Goal: Find specific page/section: Find specific page/section

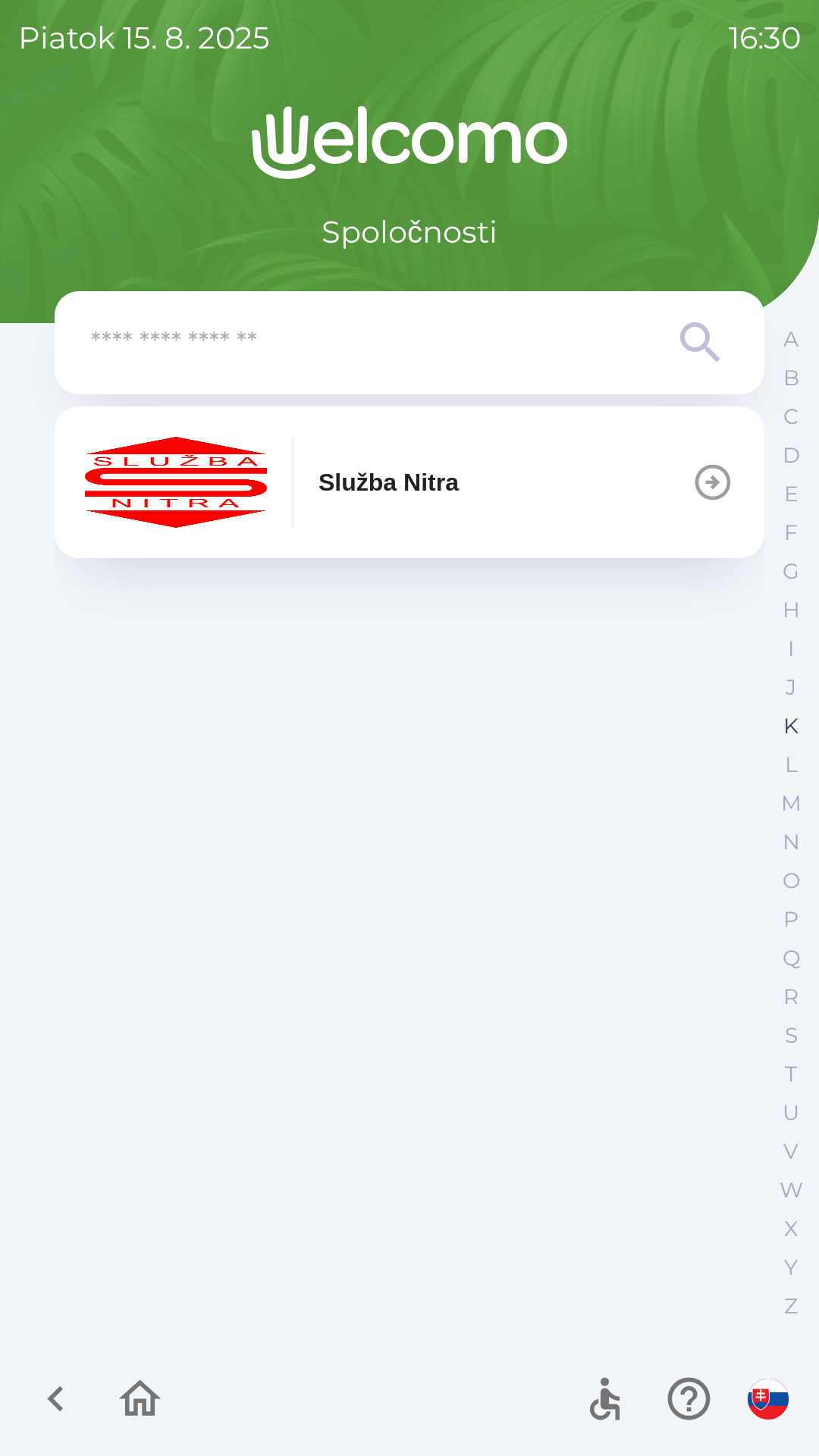
click at [778, 727] on button "K" at bounding box center [791, 726] width 38 height 39
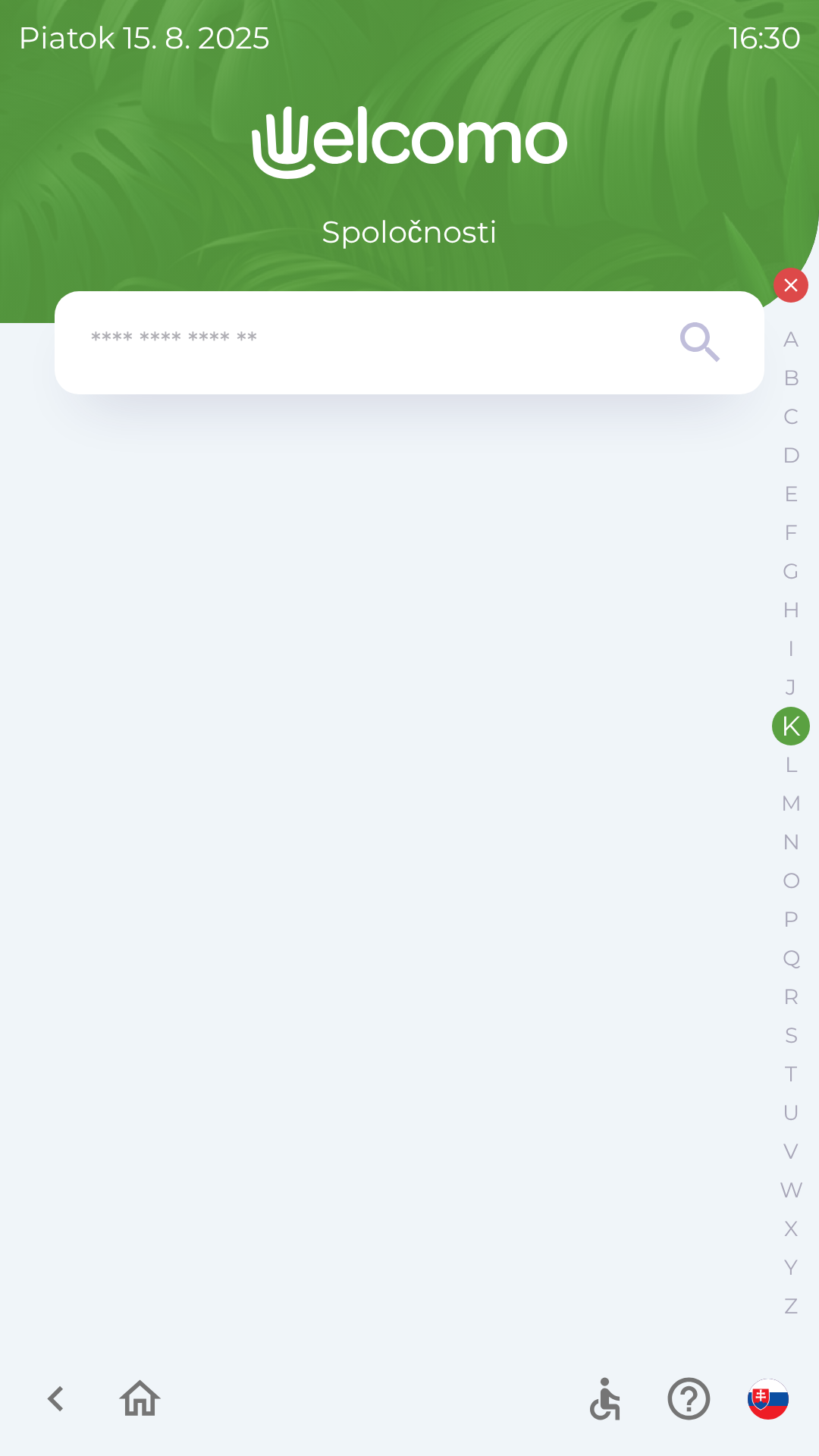
click at [134, 351] on input "text" at bounding box center [379, 343] width 576 height 41
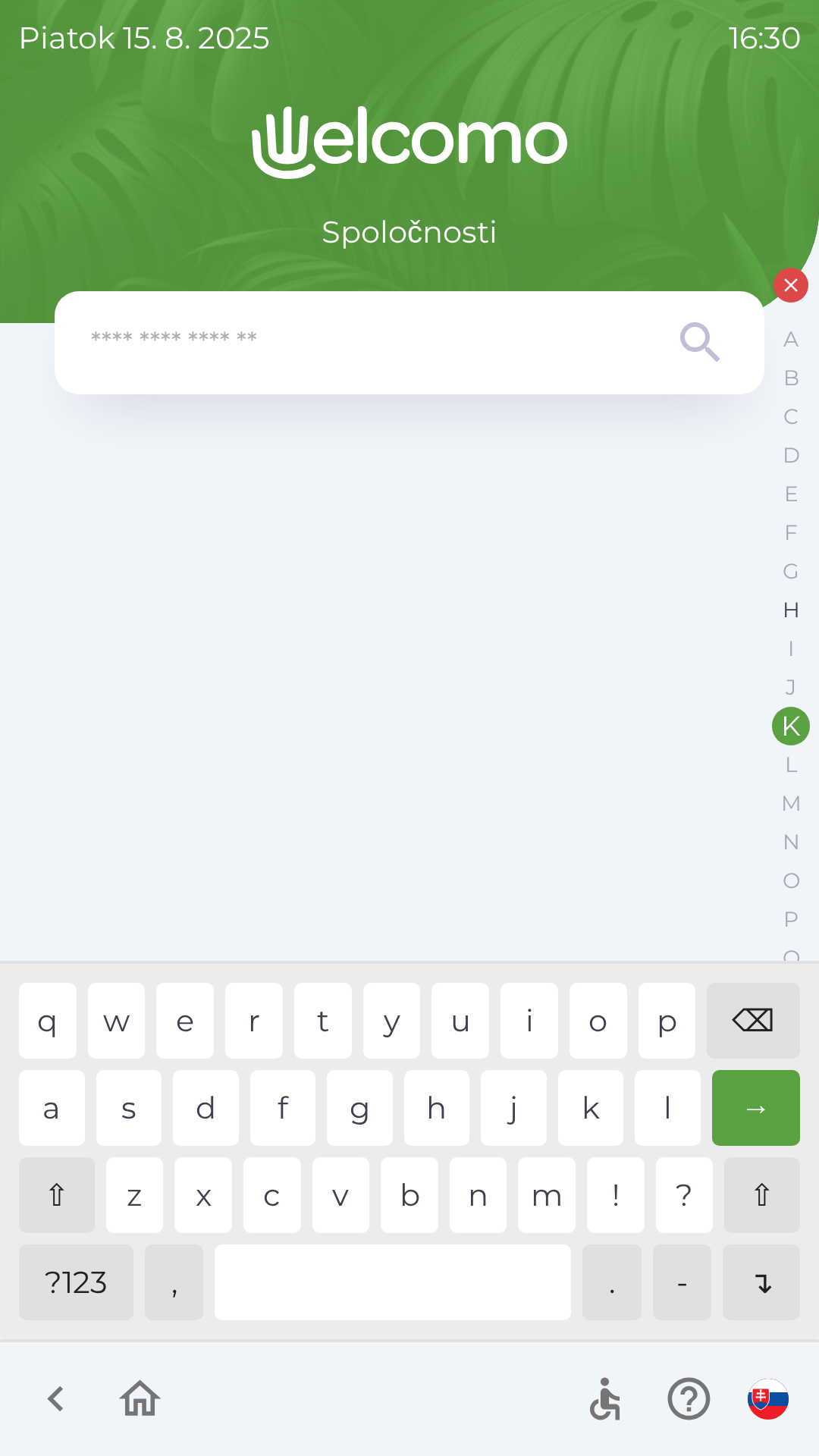
click at [789, 617] on p "H" at bounding box center [791, 610] width 18 height 26
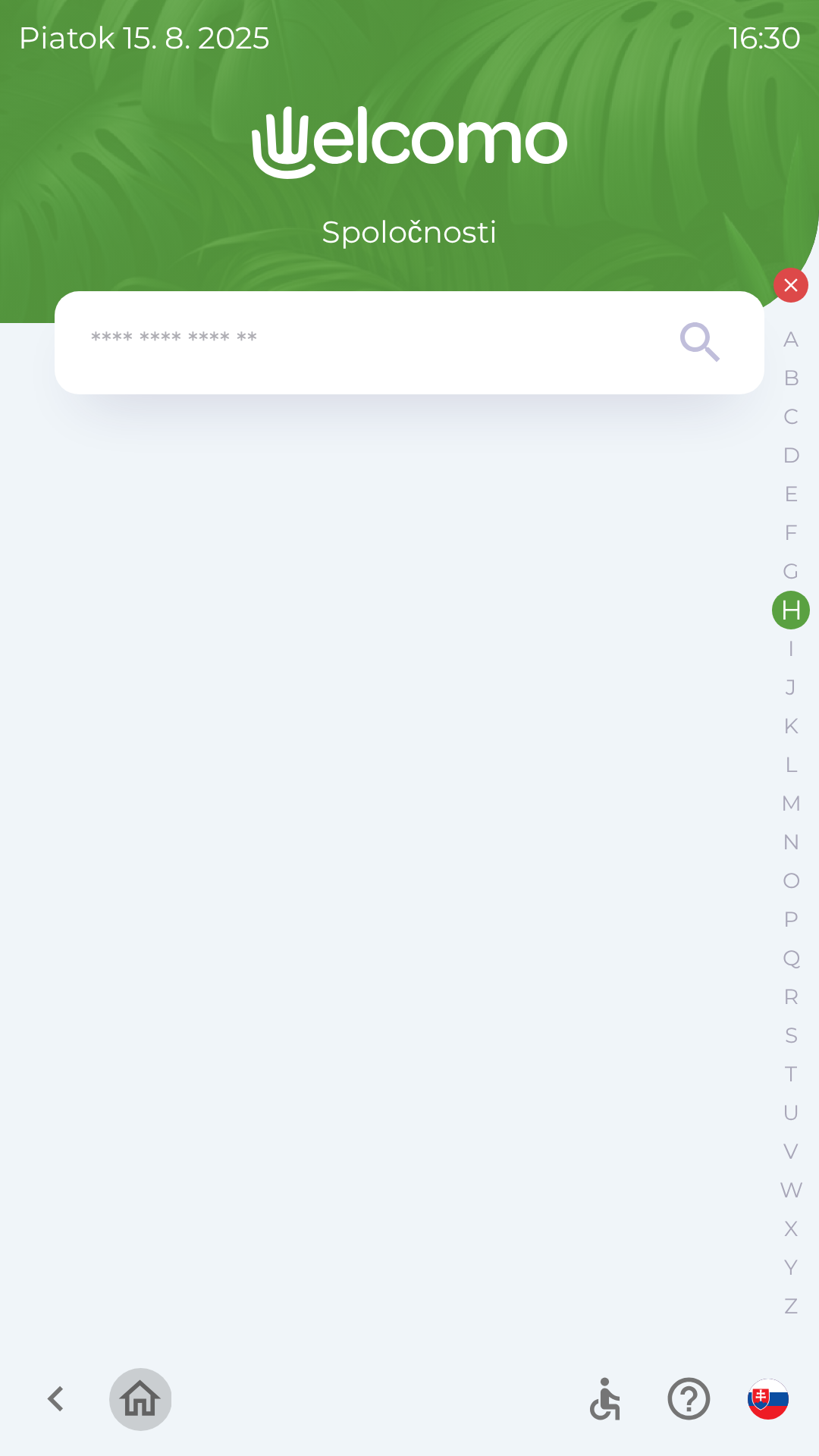
click at [138, 1389] on icon "button" at bounding box center [140, 1399] width 51 height 51
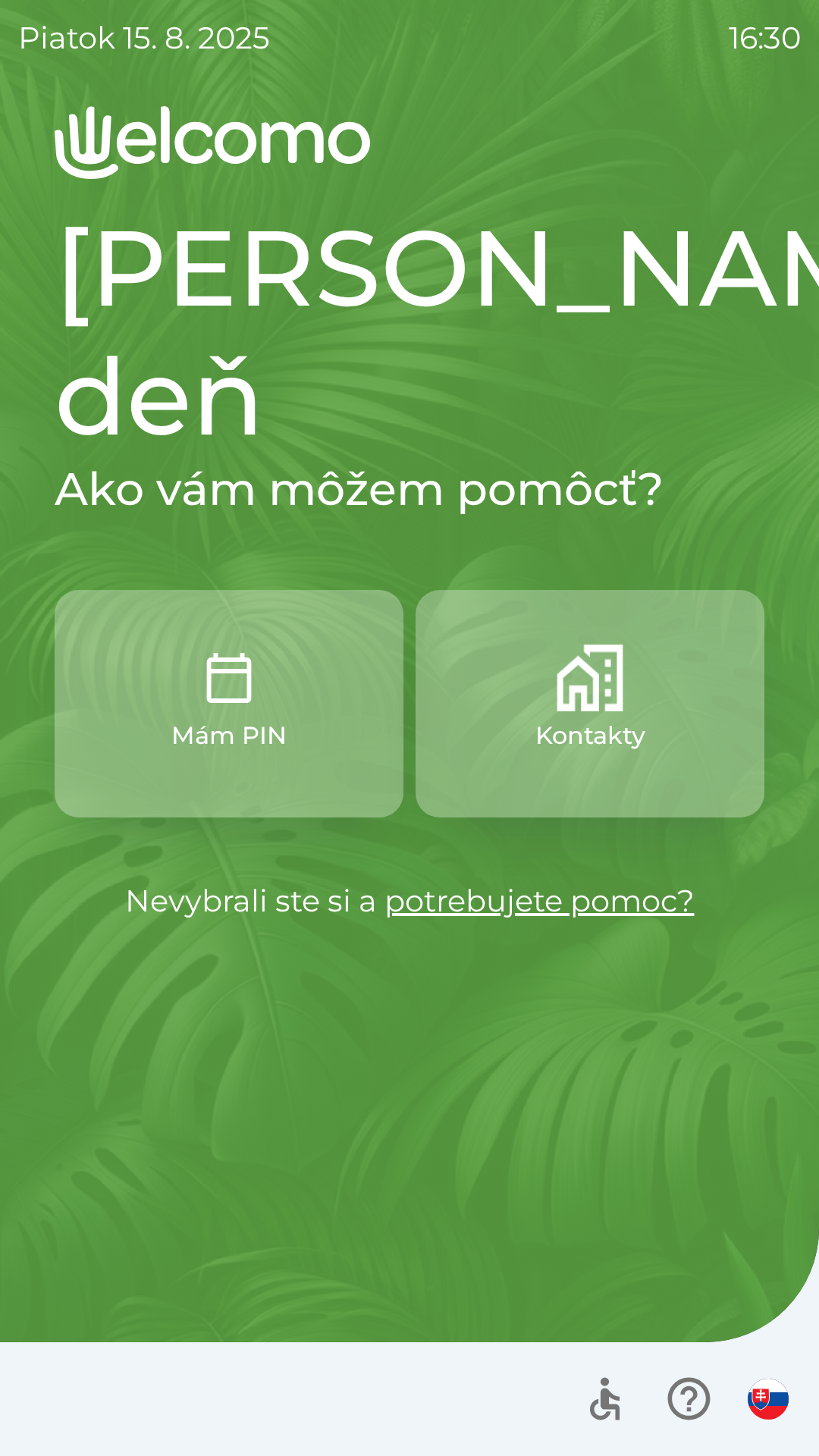
click at [581, 718] on p "Kontakty" at bounding box center [590, 736] width 110 height 37
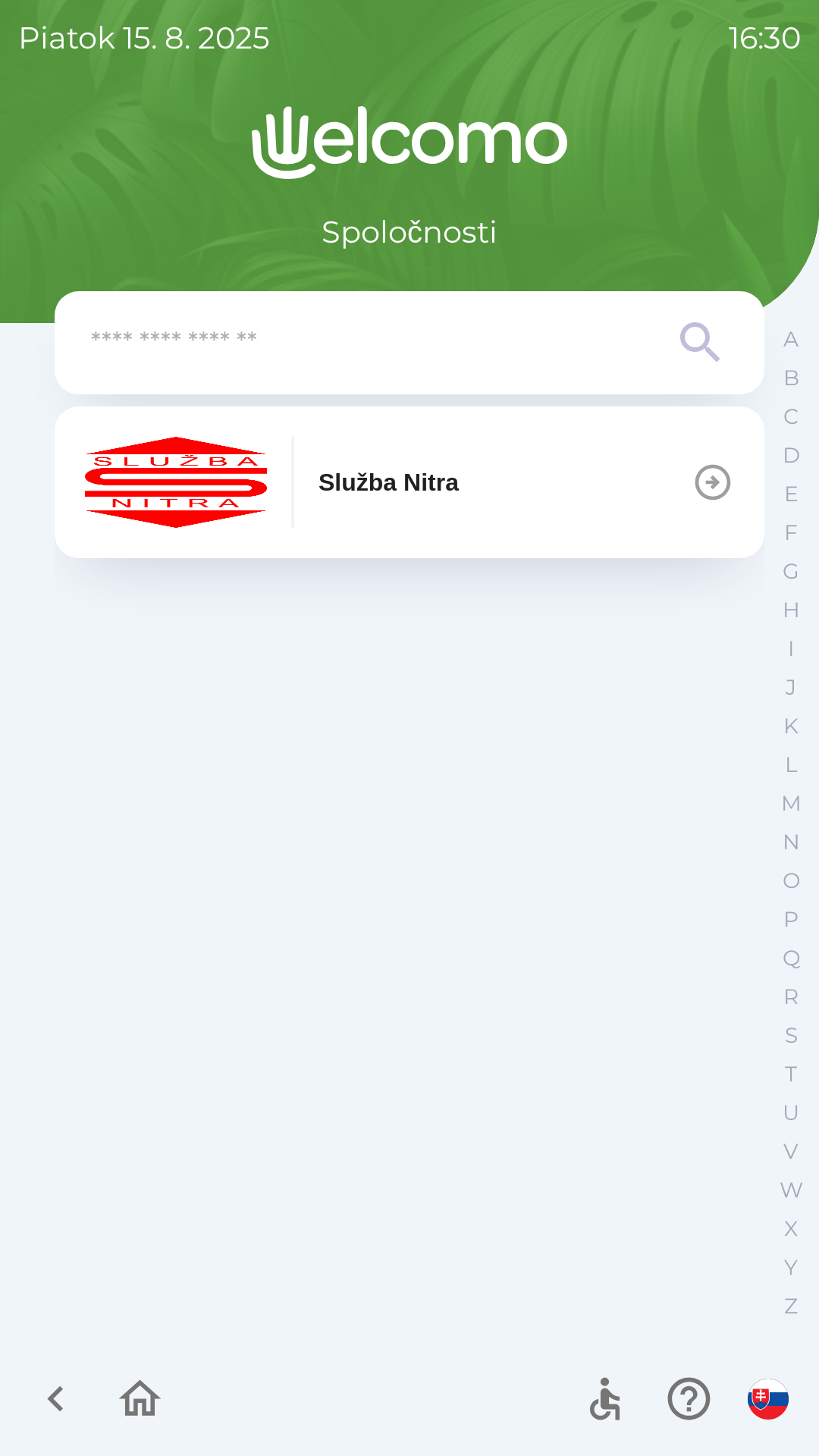
click at [779, 1287] on div "A B C D E F G H I J K L M N O P Q R S T U V W X Y Z" at bounding box center [791, 822] width 38 height 1005
click at [788, 1301] on p "Z" at bounding box center [791, 1306] width 14 height 26
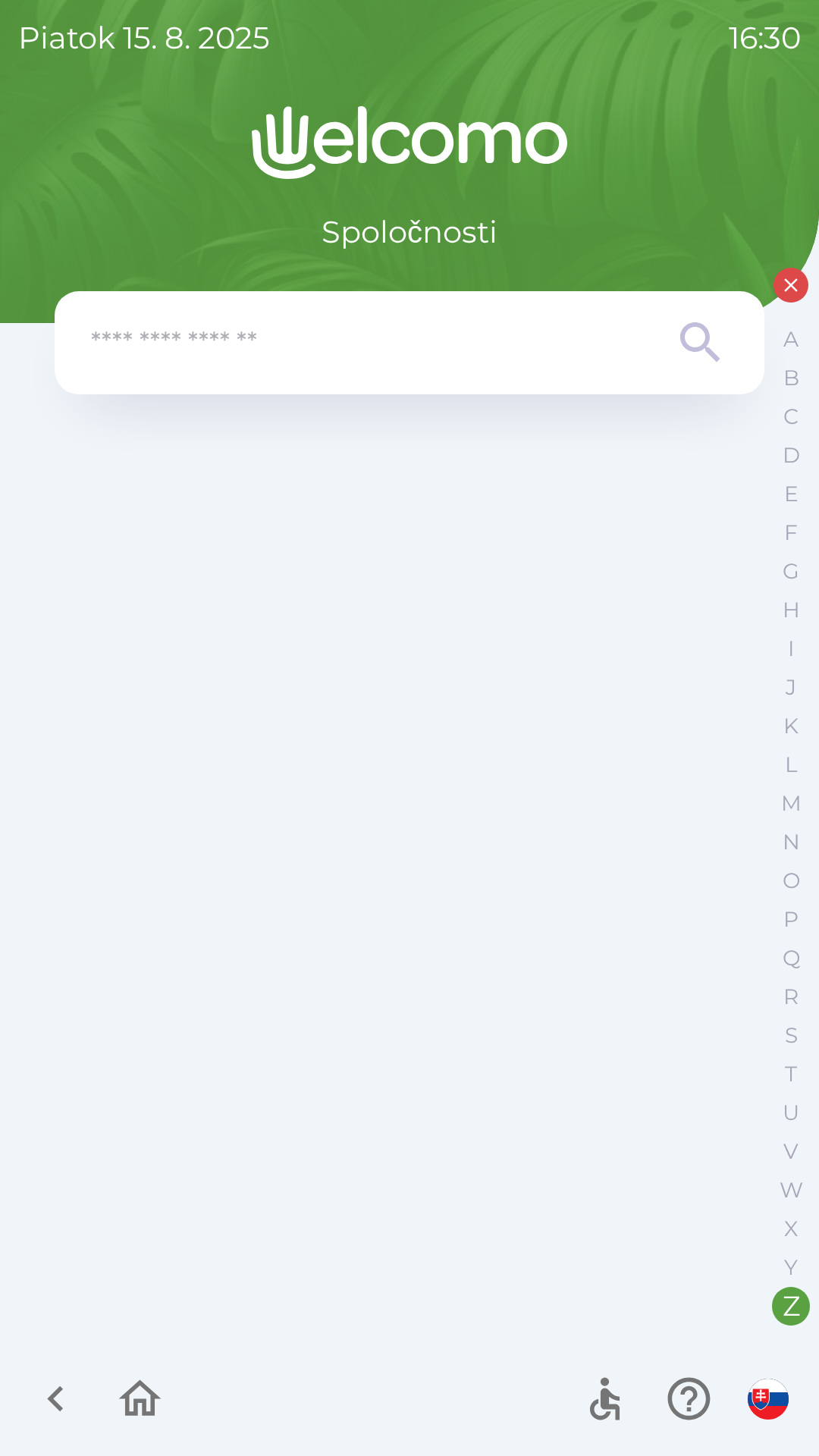
click at [122, 357] on input "text" at bounding box center [379, 343] width 576 height 41
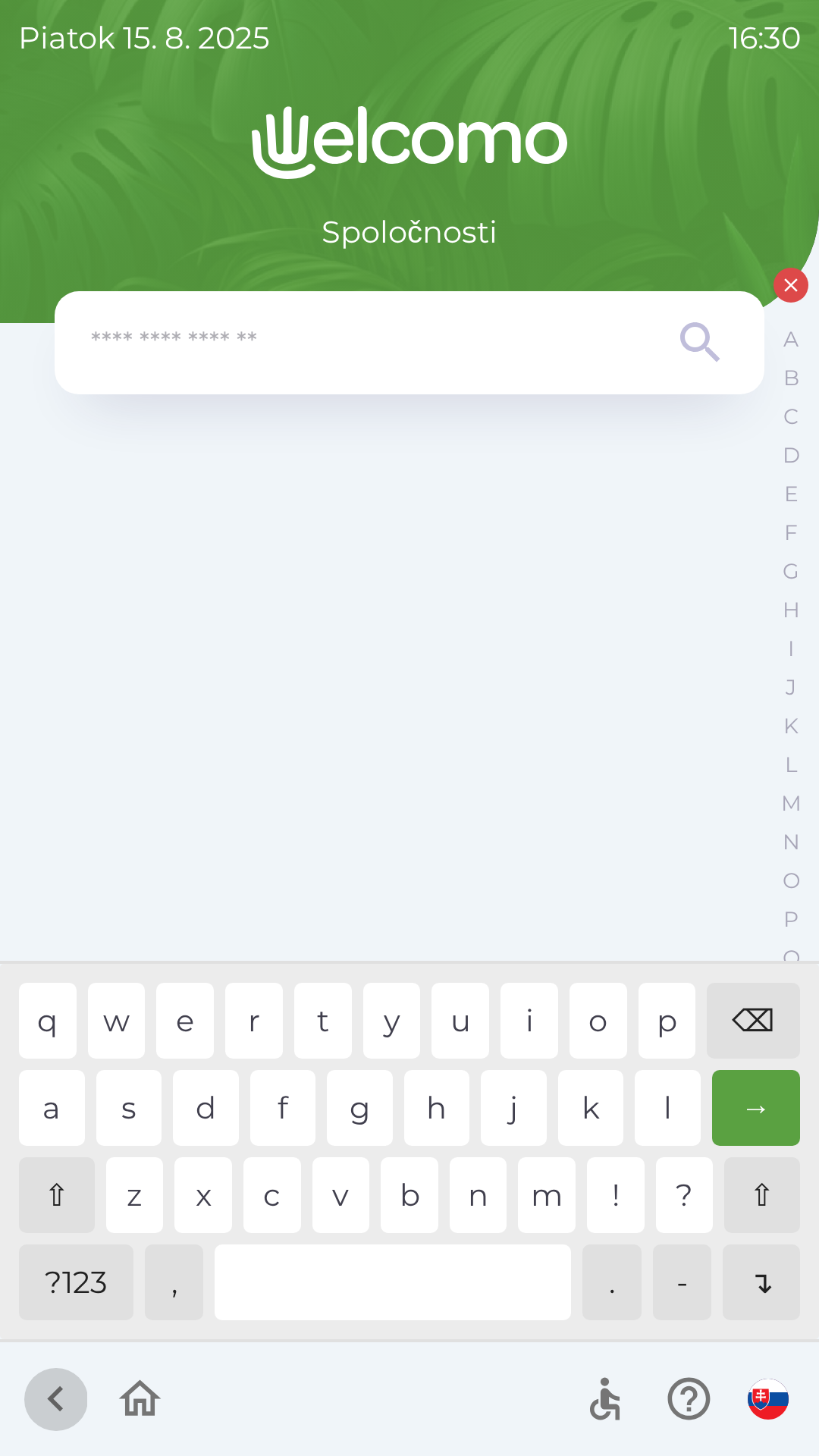
click at [48, 1394] on icon "button" at bounding box center [55, 1399] width 51 height 51
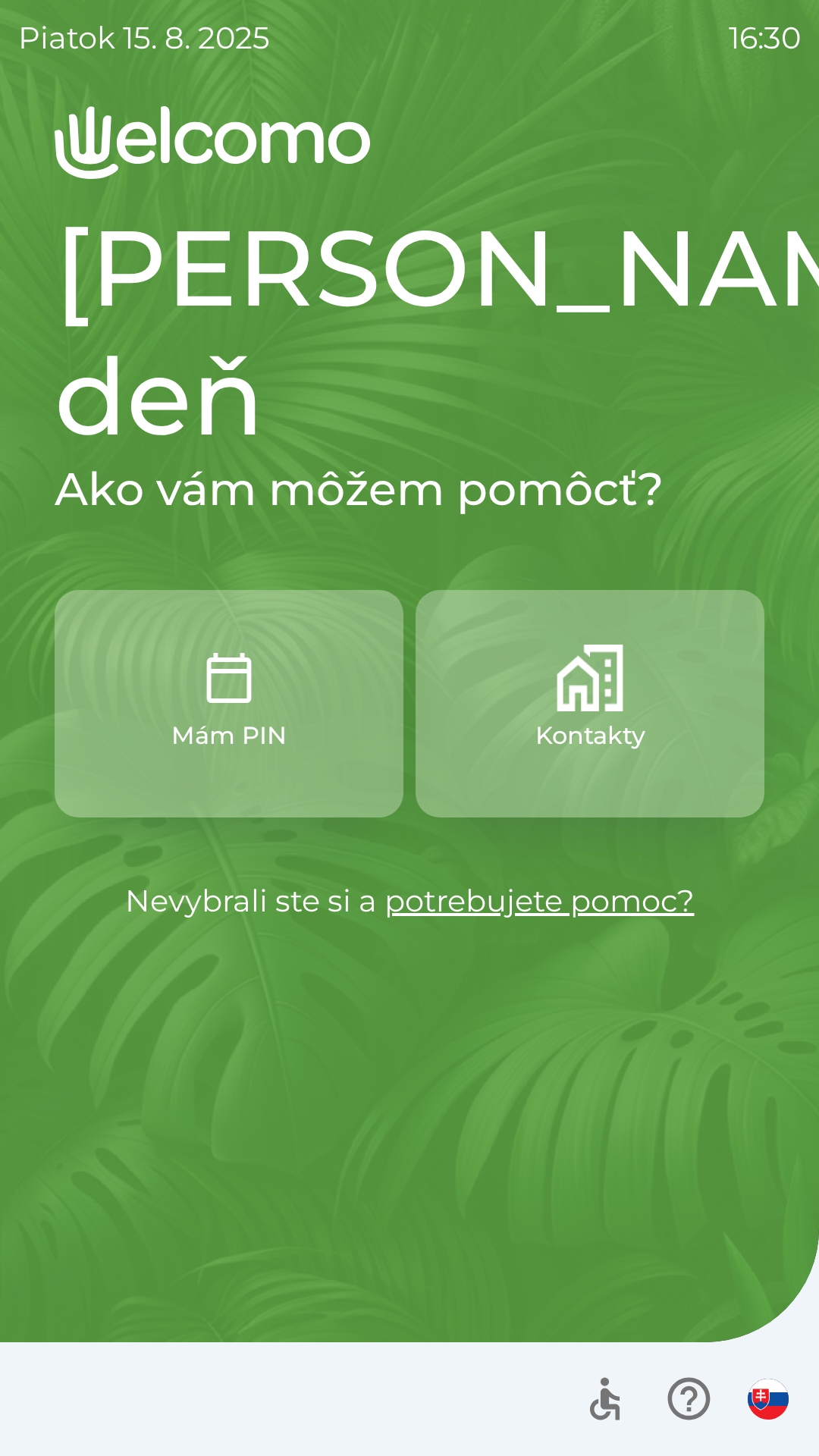
click at [197, 590] on button "Mám PIN" at bounding box center [228, 704] width 349 height 228
click at [595, 718] on p "Kontakty" at bounding box center [590, 736] width 110 height 37
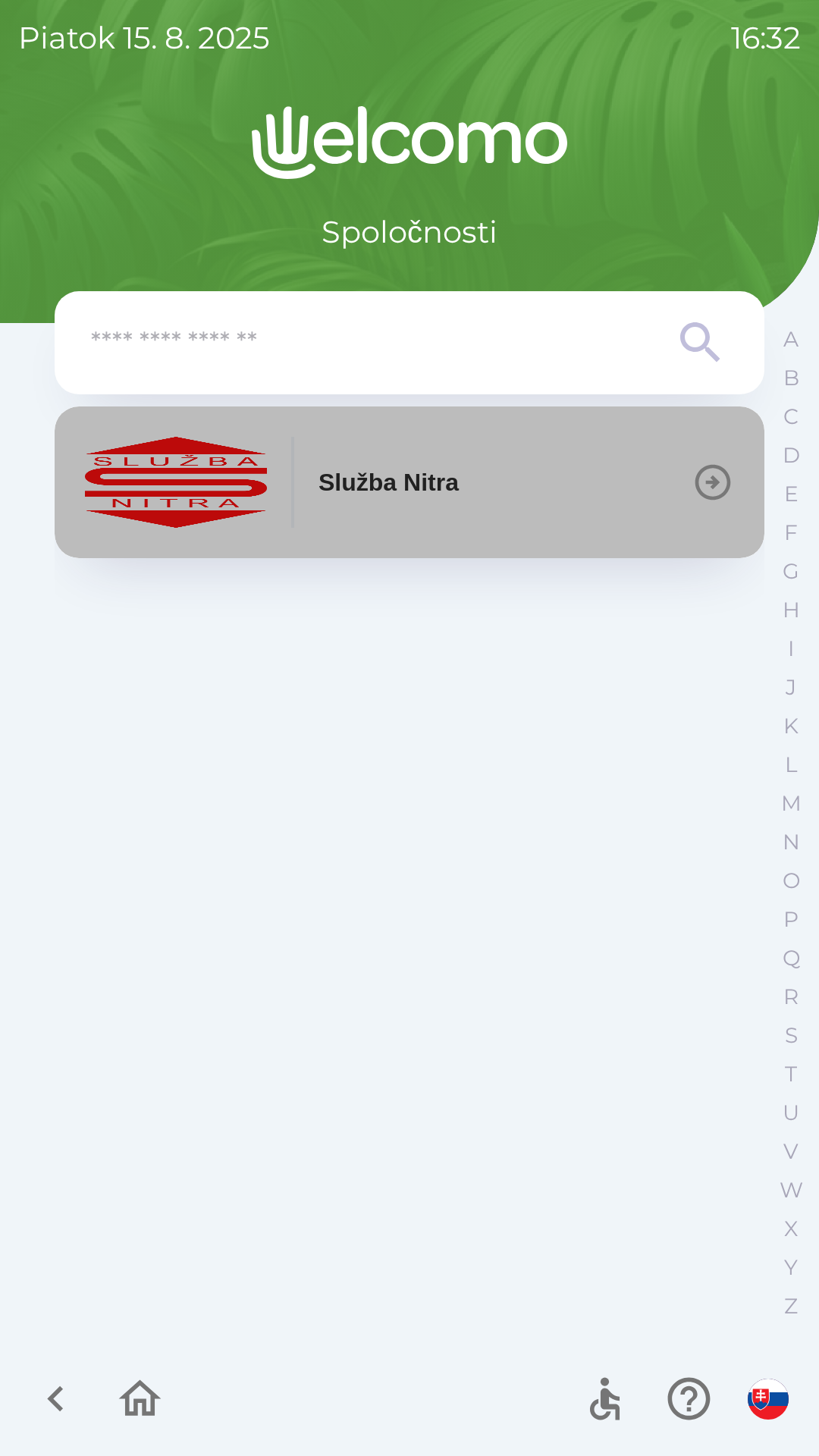
click at [425, 485] on p "Služba Nitra" at bounding box center [388, 482] width 140 height 37
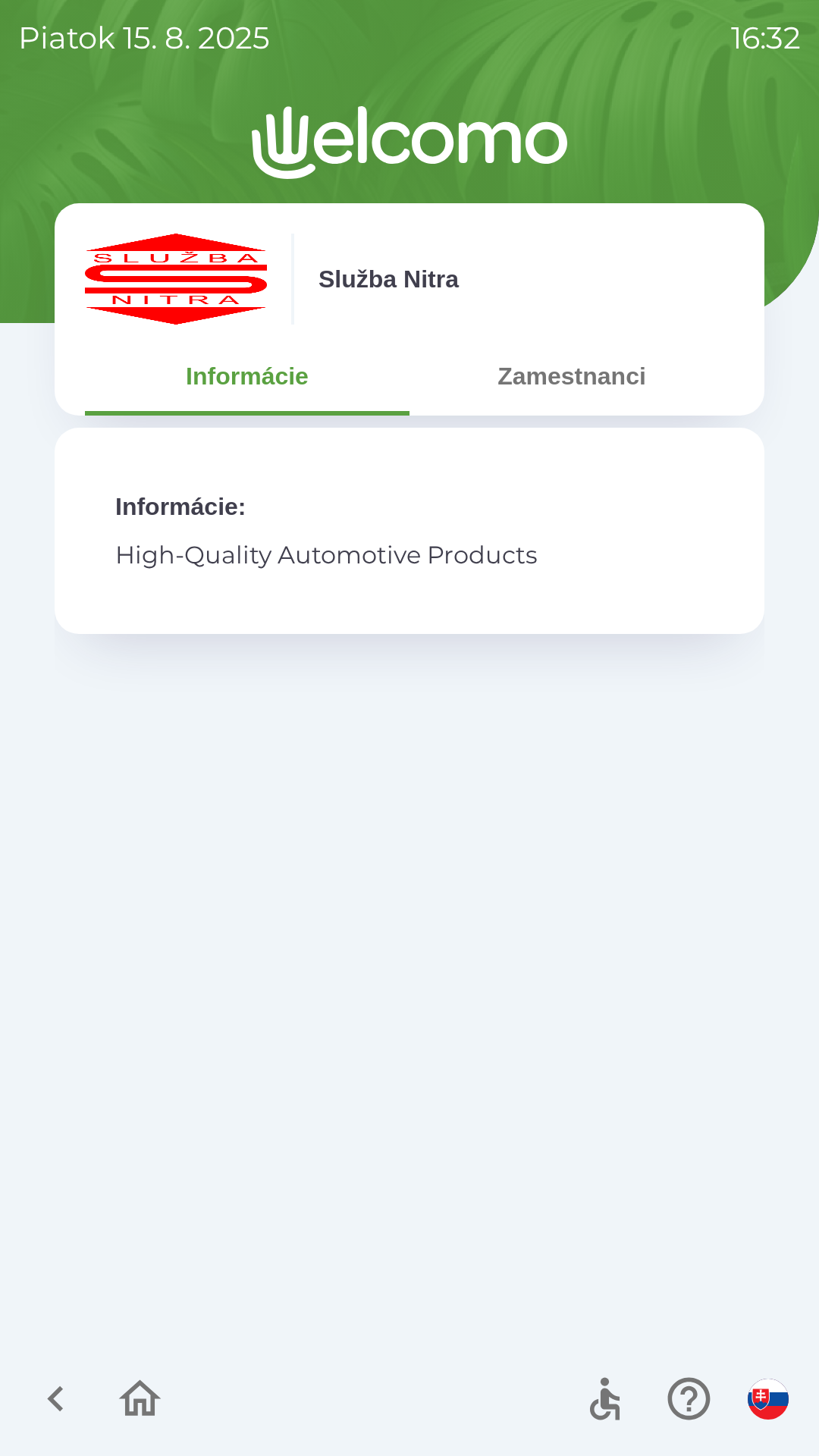
click at [605, 382] on button "Zamestnanci" at bounding box center [571, 376] width 324 height 55
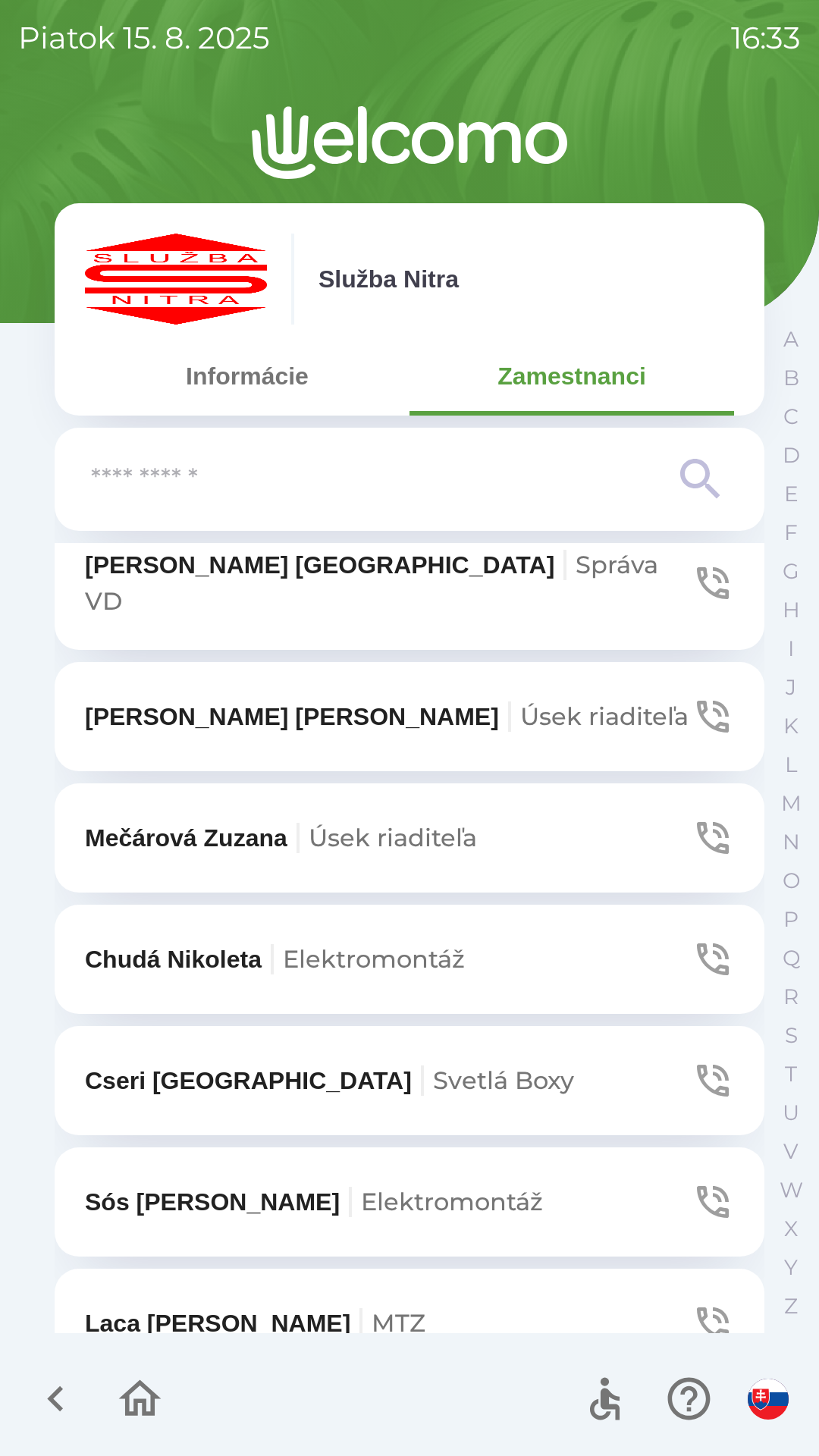
scroll to position [5993, 0]
